Goal: Information Seeking & Learning: Check status

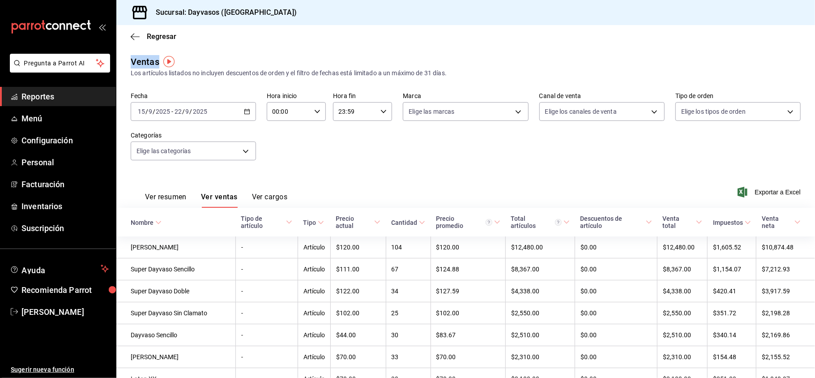
drag, startPoint x: 142, startPoint y: 192, endPoint x: 289, endPoint y: 55, distance: 200.9
click at [262, 62] on div "Ventas Los artículos listados no incluyen descuentos de orden y el filtro de fe…" at bounding box center [466, 66] width 670 height 23
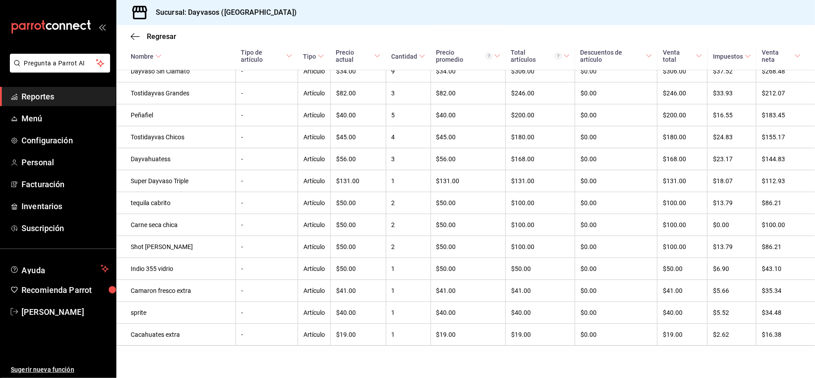
scroll to position [853, 0]
drag, startPoint x: 128, startPoint y: 60, endPoint x: 659, endPoint y: 367, distance: 613.5
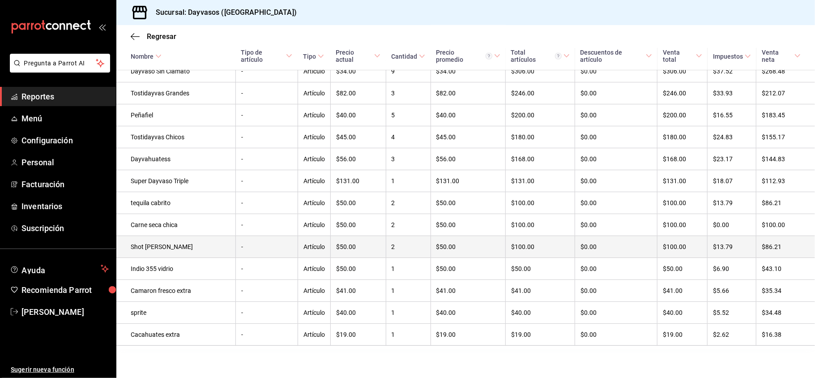
click at [468, 247] on td "$50.00" at bounding box center [468, 247] width 75 height 22
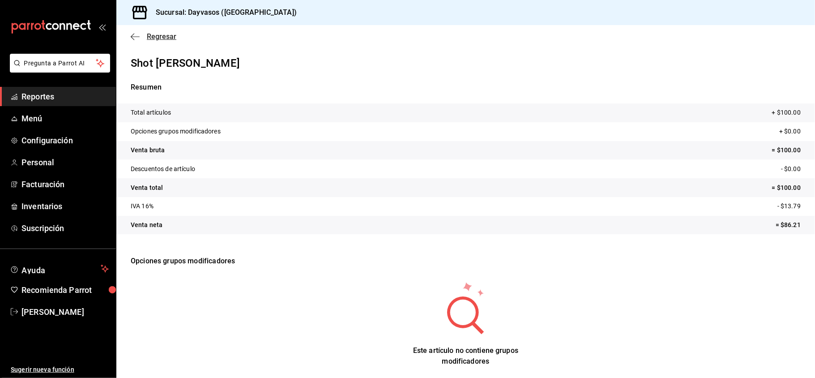
click at [135, 36] on icon "button" at bounding box center [135, 36] width 9 height 0
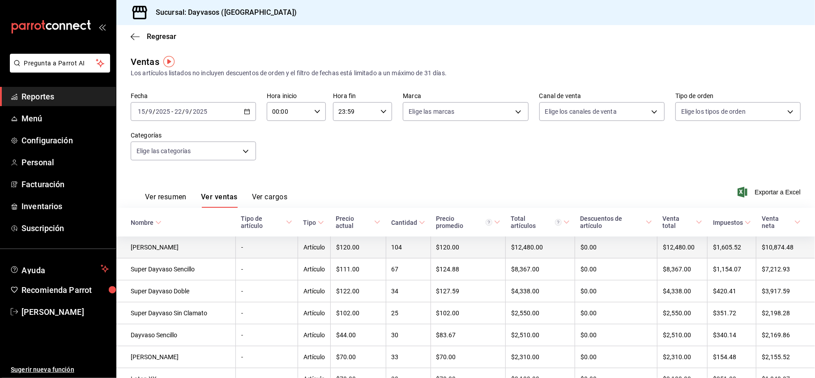
click at [330, 244] on td "$120.00" at bounding box center [358, 247] width 56 height 22
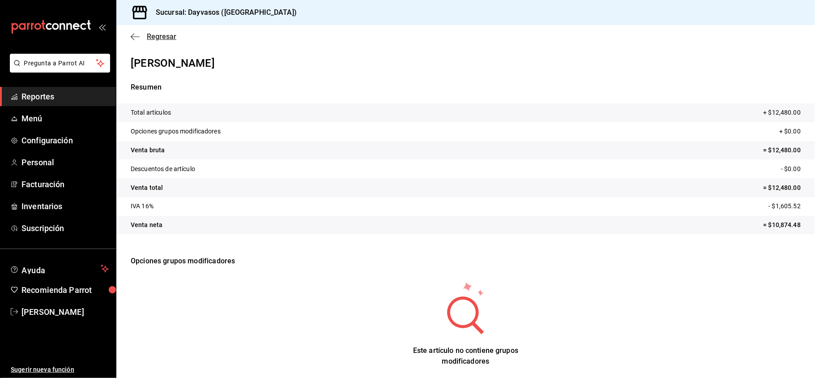
click at [138, 35] on icon "button" at bounding box center [135, 37] width 9 height 8
